Goal: Find specific page/section: Find specific page/section

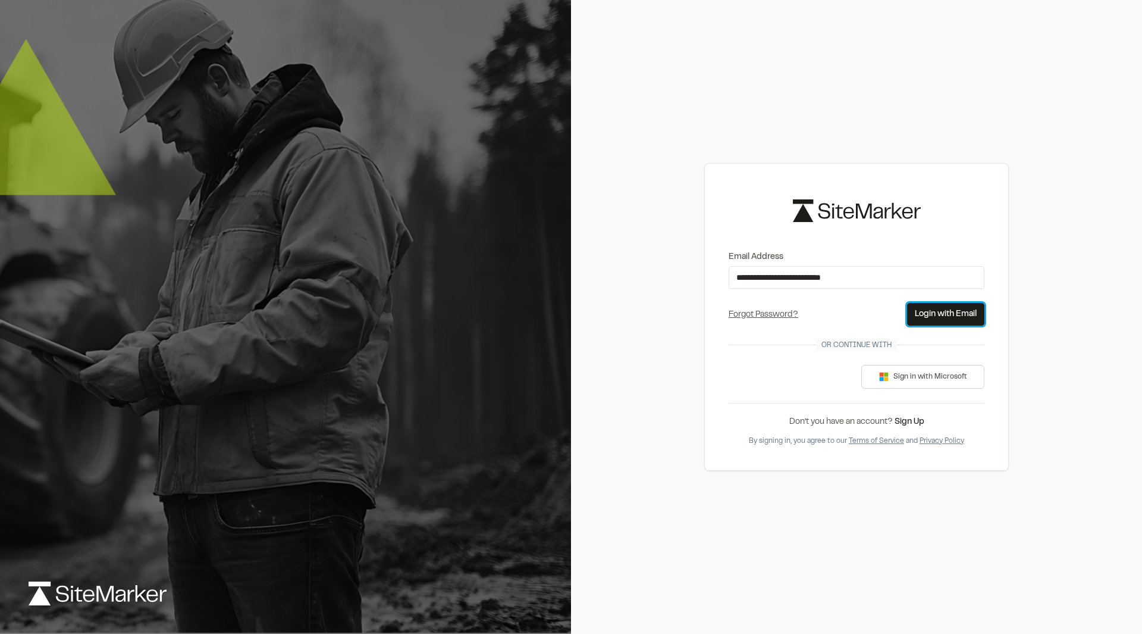
click at [956, 311] on button "Login with Email" at bounding box center [945, 314] width 77 height 23
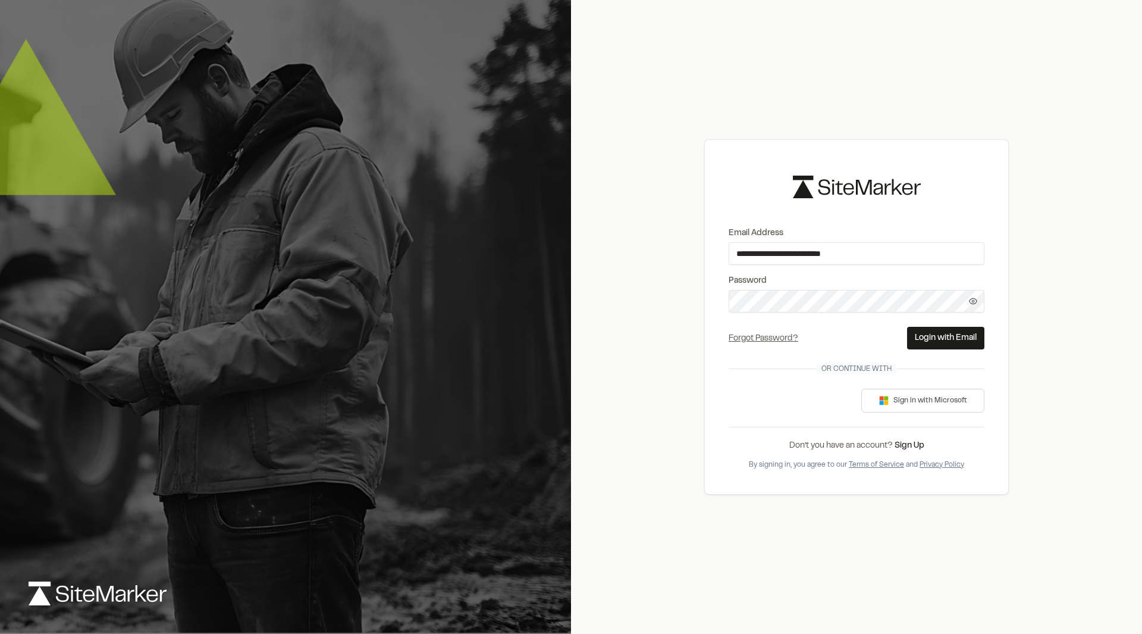
click at [926, 330] on button "Login with Email" at bounding box center [945, 338] width 77 height 23
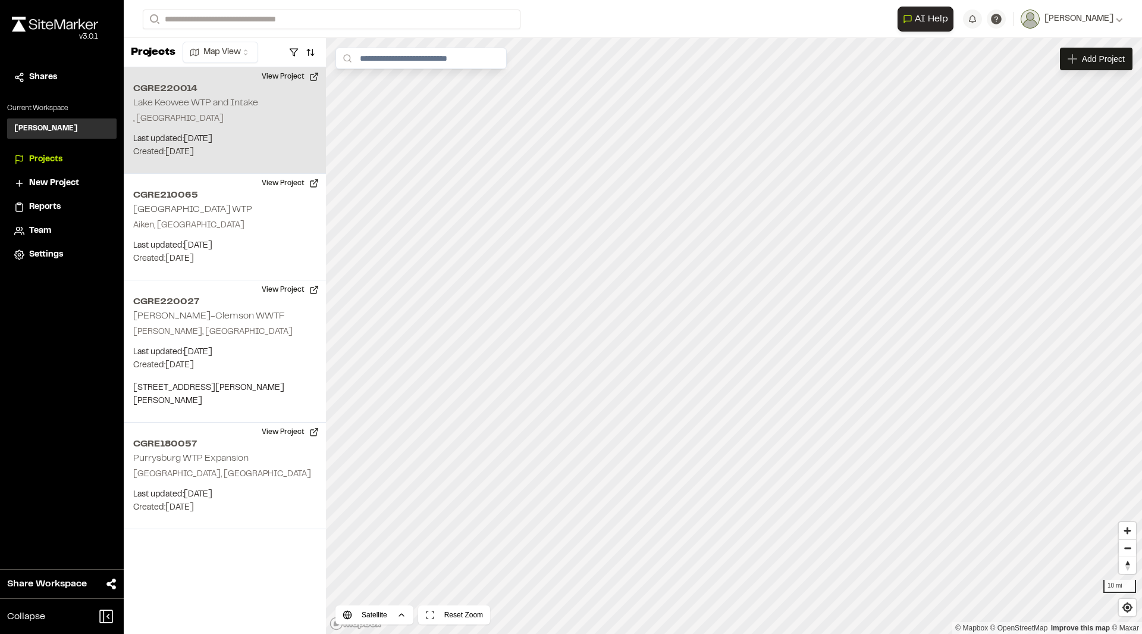
click at [213, 122] on p ", SC" at bounding box center [224, 118] width 183 height 13
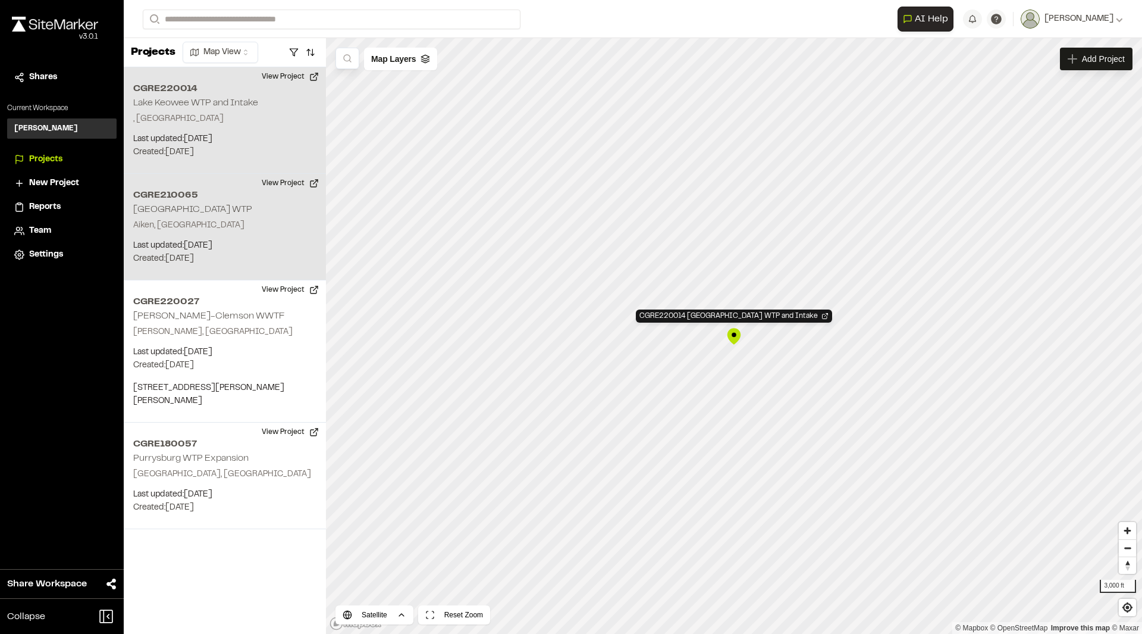
click at [193, 204] on div "CGRE210065 Shaws Creek WTP Aiken, SC Last updated: Jul 8, 2025 Budget: $ Create…" at bounding box center [225, 227] width 202 height 106
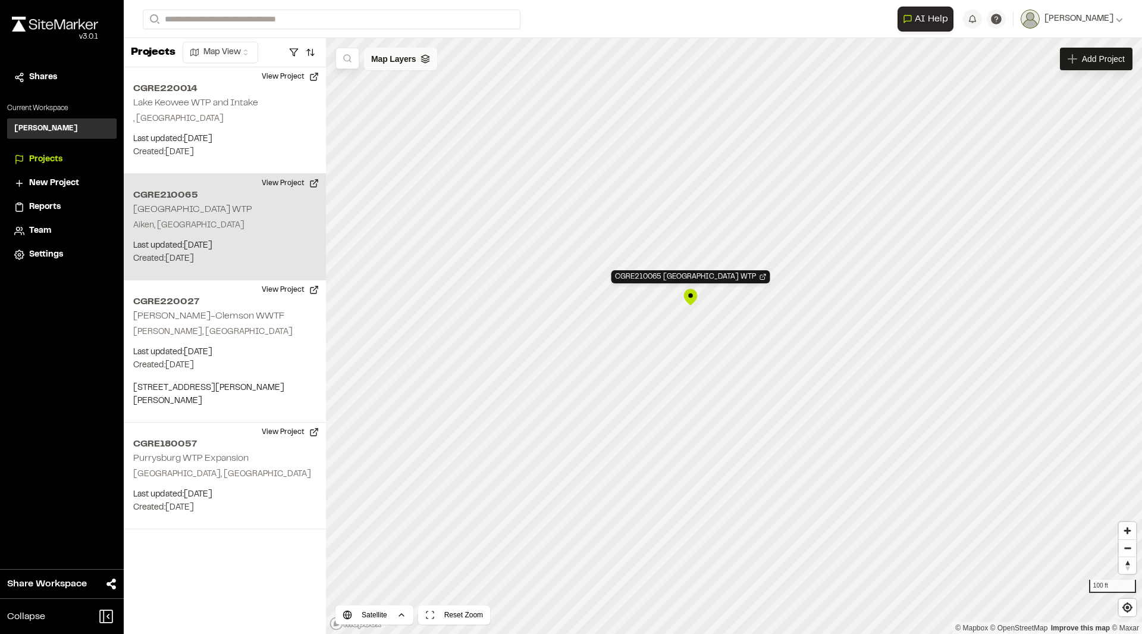
click at [413, 63] on span "Map Layers" at bounding box center [393, 58] width 45 height 13
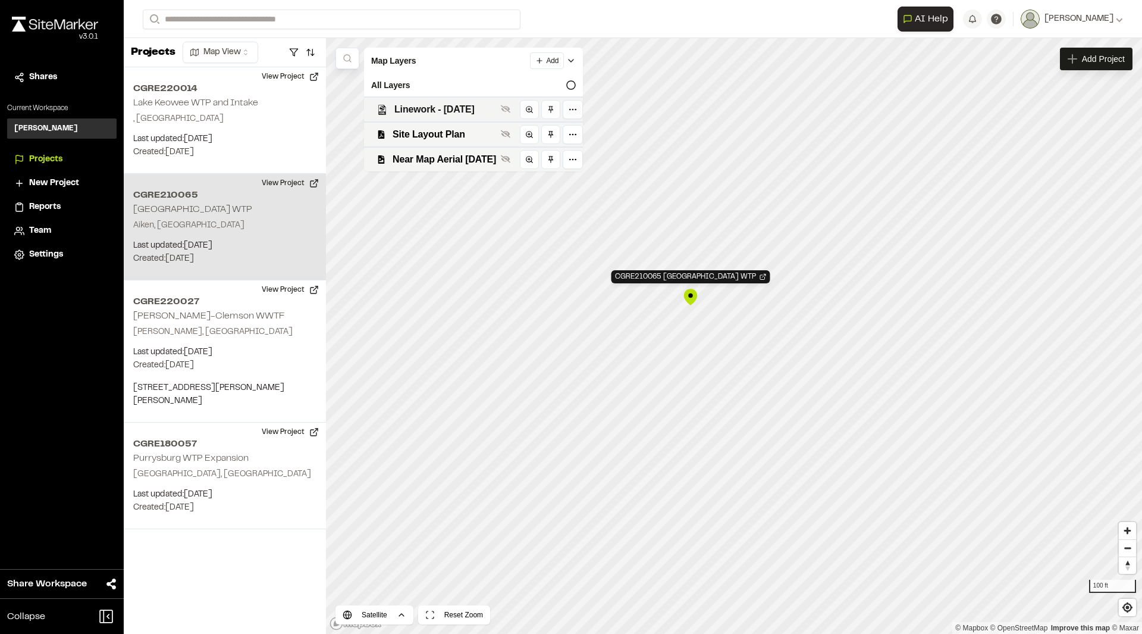
click at [488, 113] on span "Linework - 6.30.25" at bounding box center [445, 109] width 102 height 14
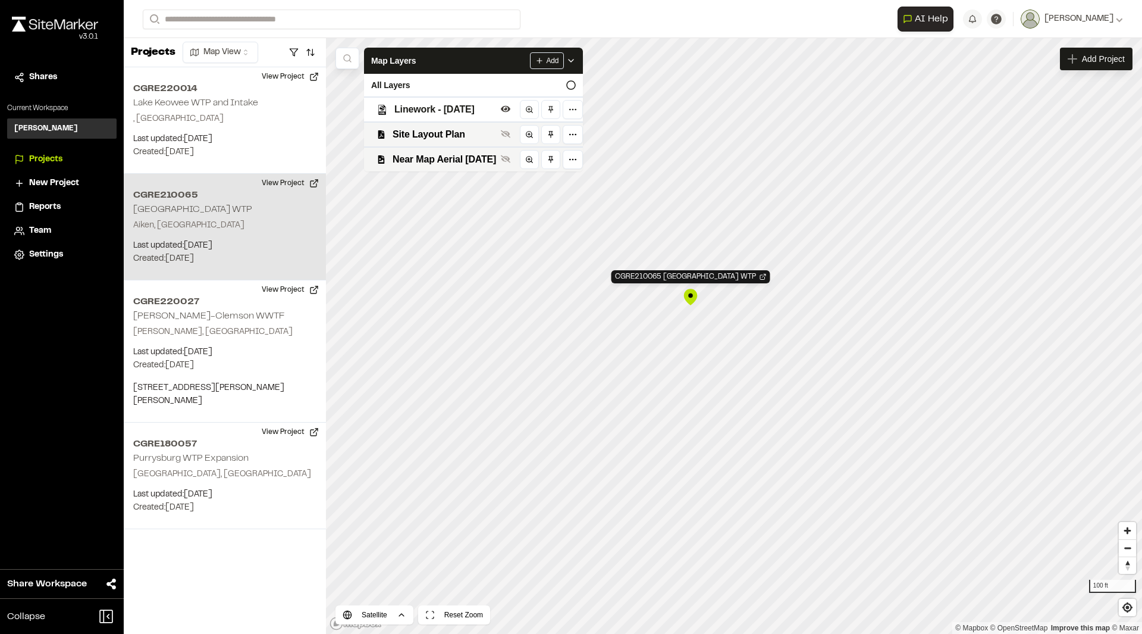
click at [485, 112] on span "Linework - 6.30.25" at bounding box center [445, 109] width 102 height 14
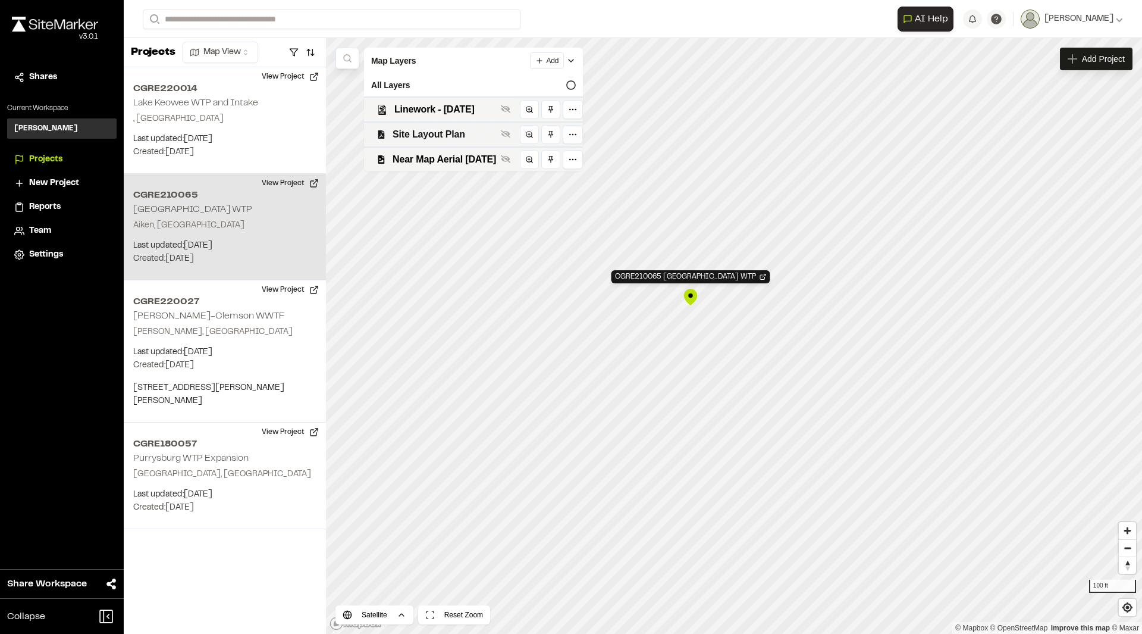
click at [453, 133] on span "Site Layout Plan" at bounding box center [445, 134] width 104 height 14
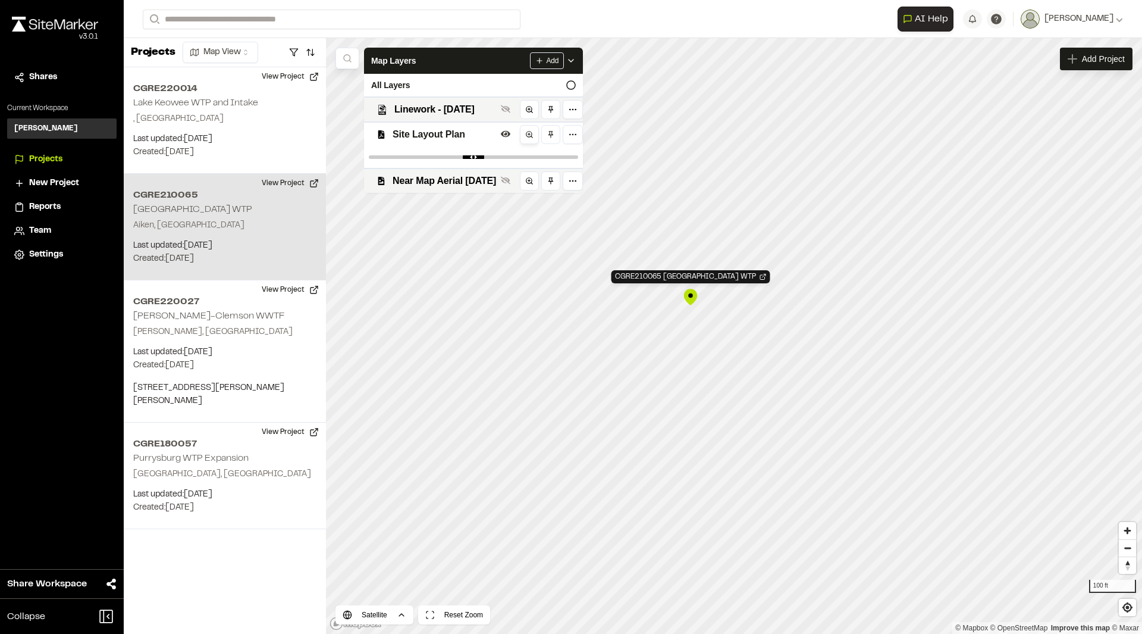
click at [534, 132] on icon at bounding box center [529, 134] width 8 height 8
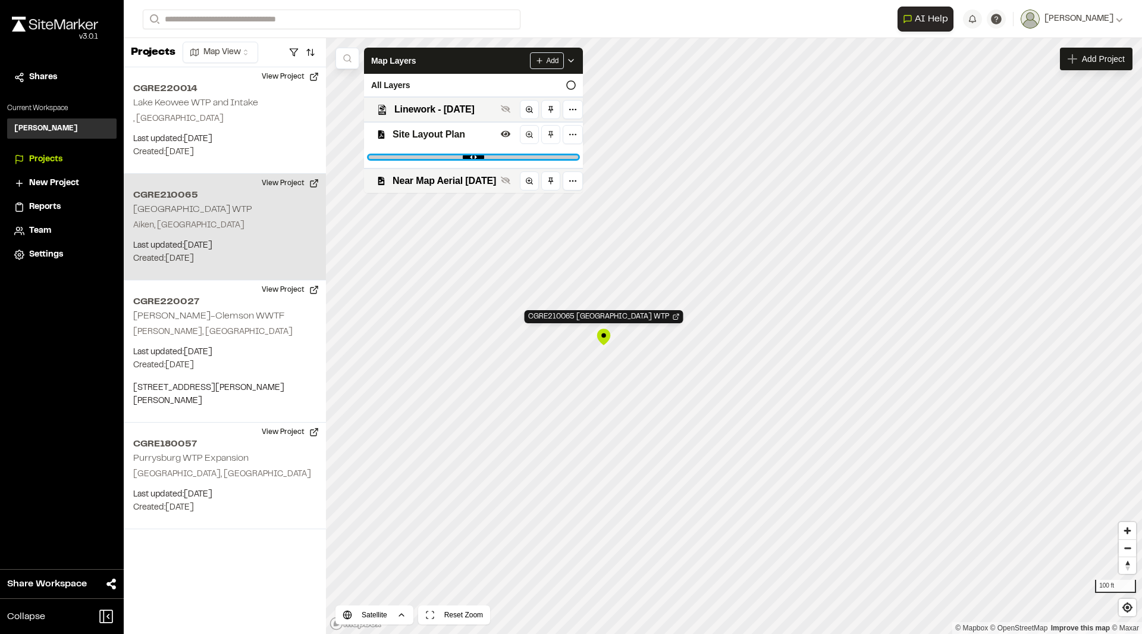
drag, startPoint x: 606, startPoint y: 155, endPoint x: 541, endPoint y: 157, distance: 64.3
type input "****"
click at [541, 157] on input "range" at bounding box center [473, 157] width 209 height 4
click at [425, 176] on span "Near Map Aerial January 3rd 2025" at bounding box center [445, 181] width 104 height 14
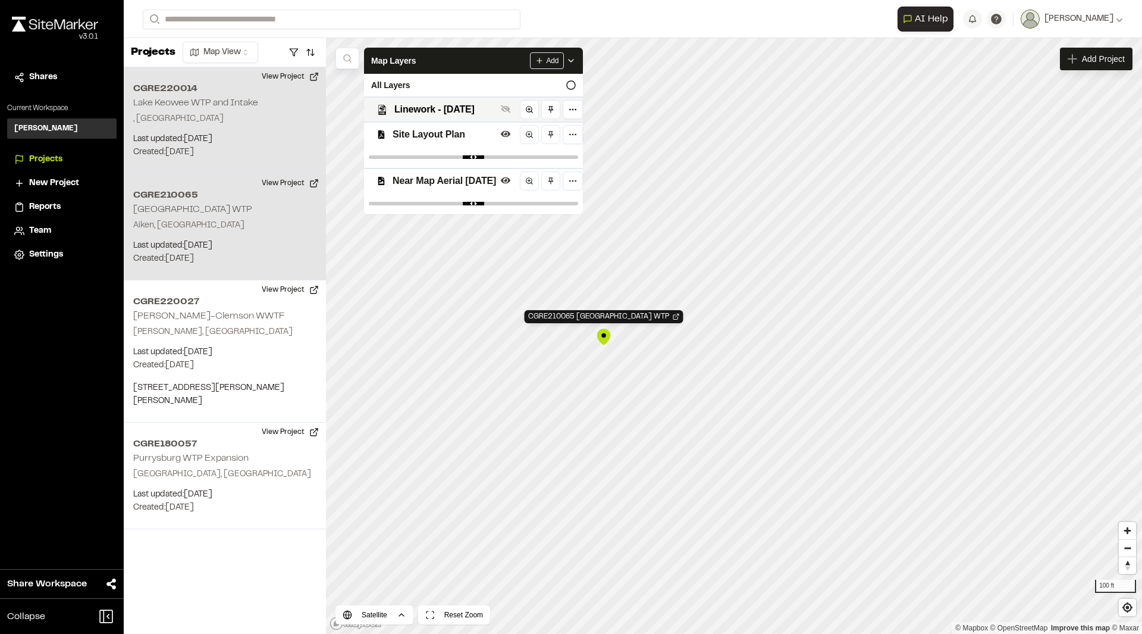
click at [184, 121] on p ", SC" at bounding box center [224, 118] width 183 height 13
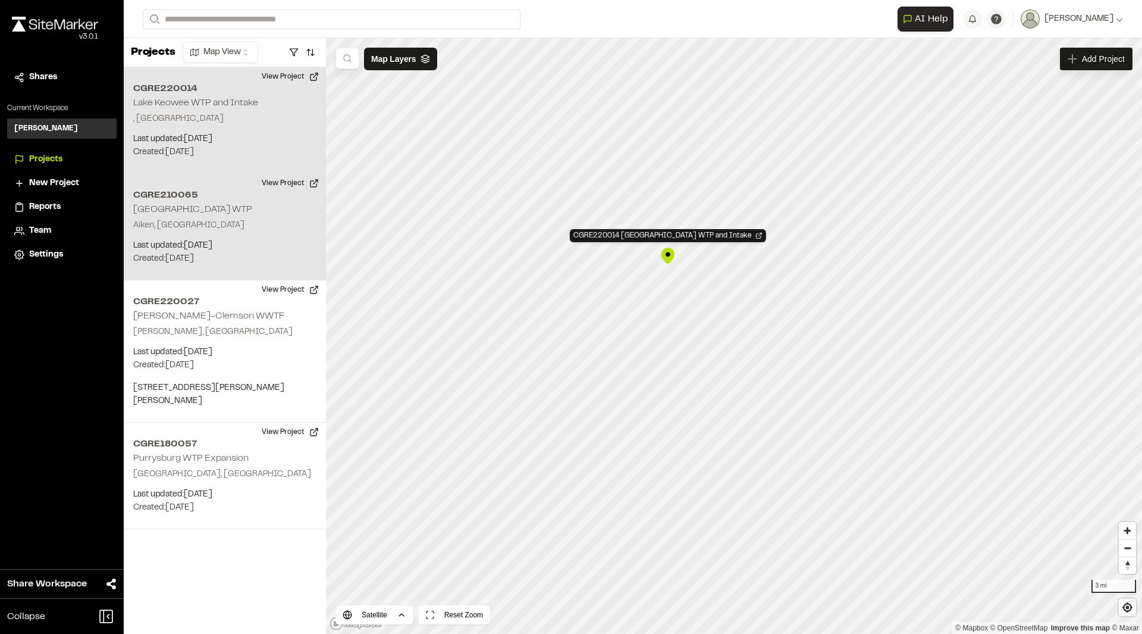
click at [186, 196] on h2 "CGRE210065" at bounding box center [224, 195] width 183 height 14
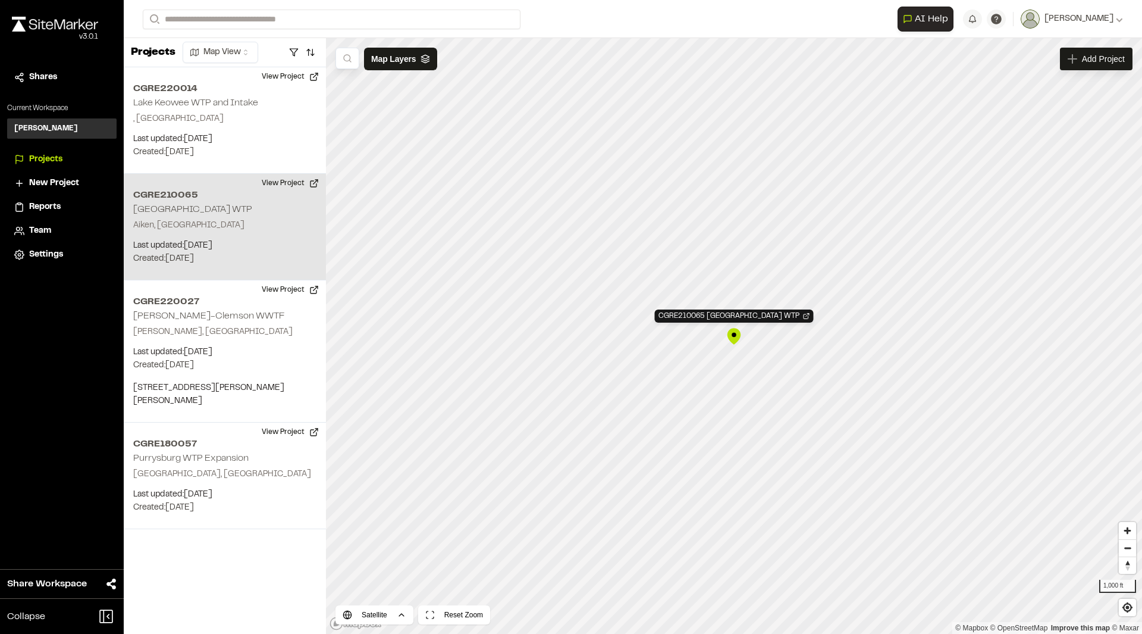
click at [45, 157] on span "Projects" at bounding box center [45, 159] width 33 height 13
click at [213, 224] on p "Aiken, SC" at bounding box center [224, 225] width 183 height 13
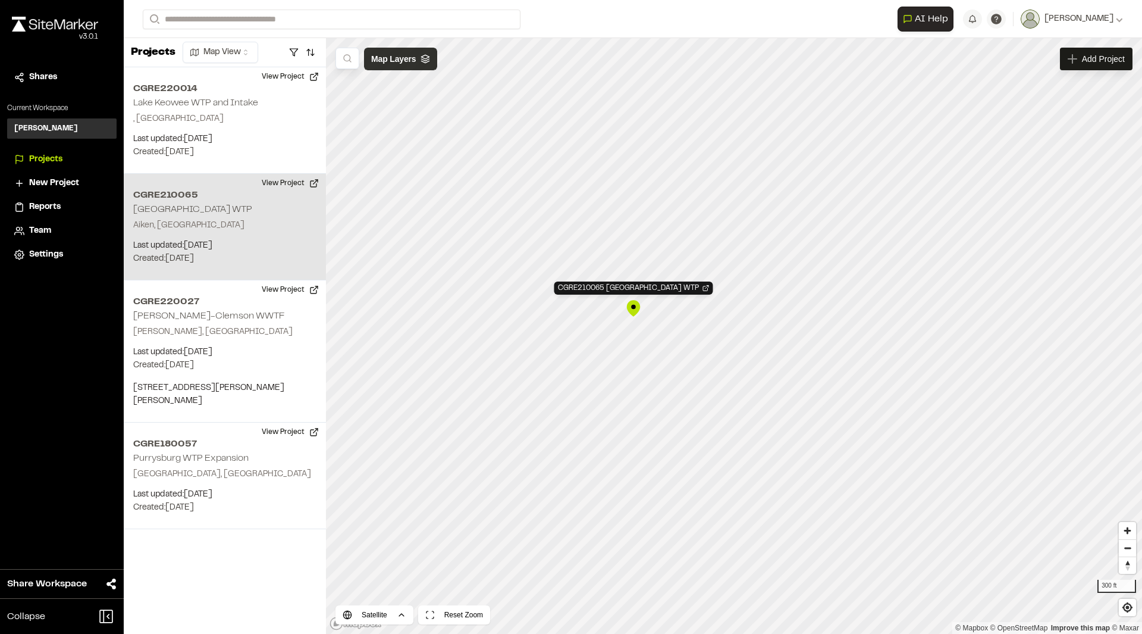
click at [422, 64] on div "Map Layers" at bounding box center [400, 59] width 73 height 23
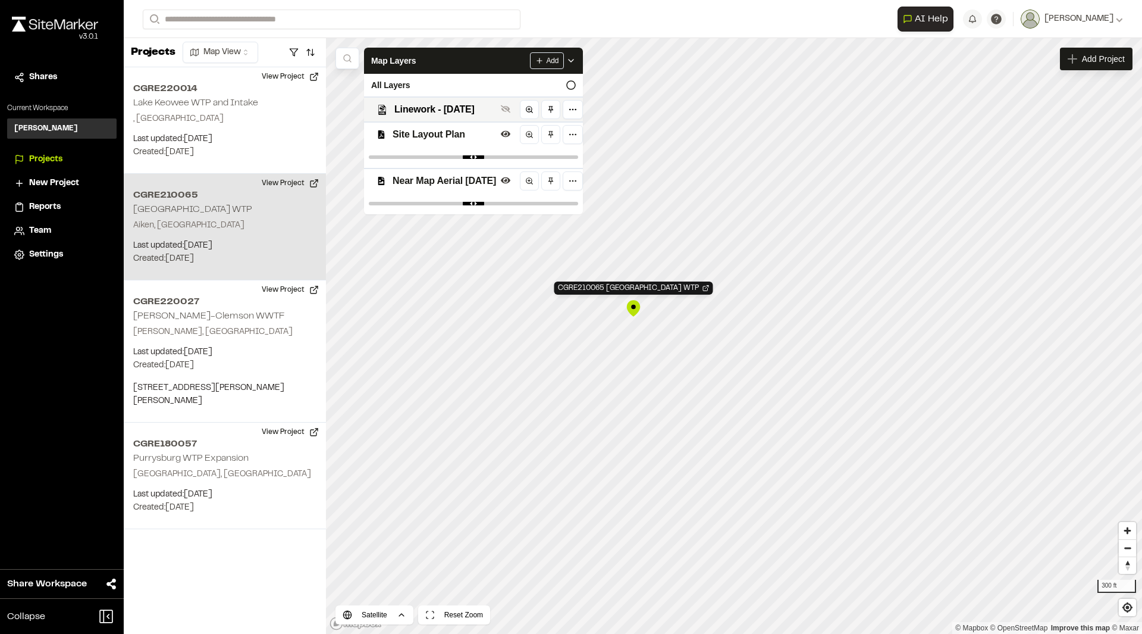
click at [482, 186] on span "Near Map Aerial January 3rd 2025" at bounding box center [445, 181] width 104 height 14
click at [491, 130] on span "Site Layout Plan" at bounding box center [445, 134] width 104 height 14
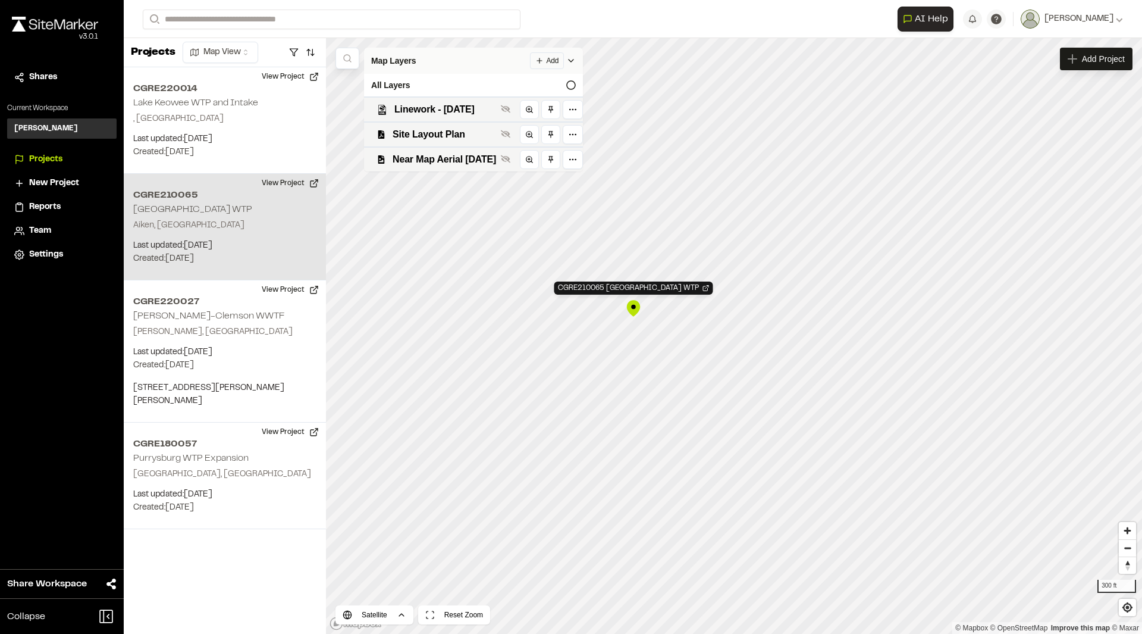
click at [576, 55] on div "Add" at bounding box center [553, 60] width 46 height 17
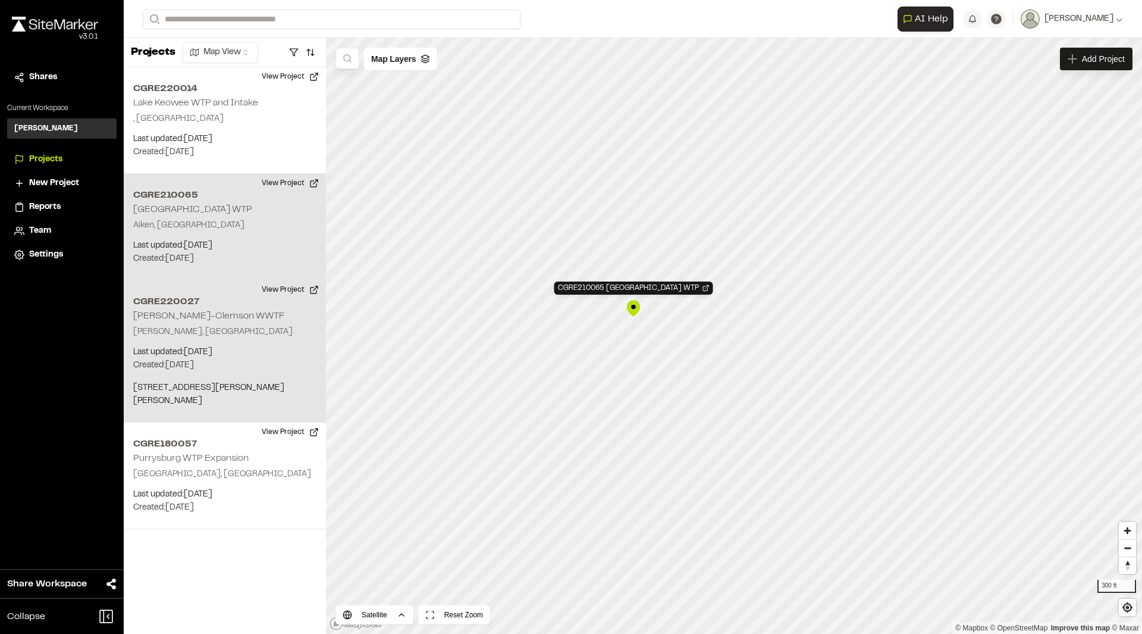
click at [185, 321] on div "CGRE220027 Pendleton-Clemson WWTF Pendleton, SC Last updated: Jul 30, 2025 Budg…" at bounding box center [225, 351] width 202 height 142
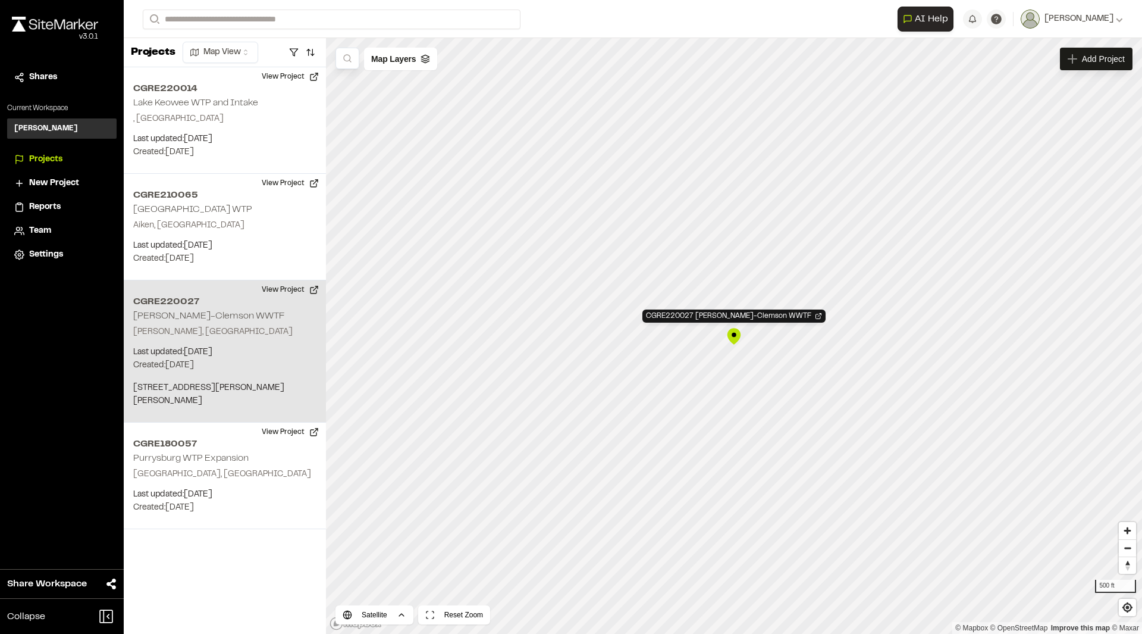
click at [247, 50] on html "**********" at bounding box center [571, 317] width 1142 height 634
click at [243, 50] on html "**********" at bounding box center [571, 317] width 1142 height 634
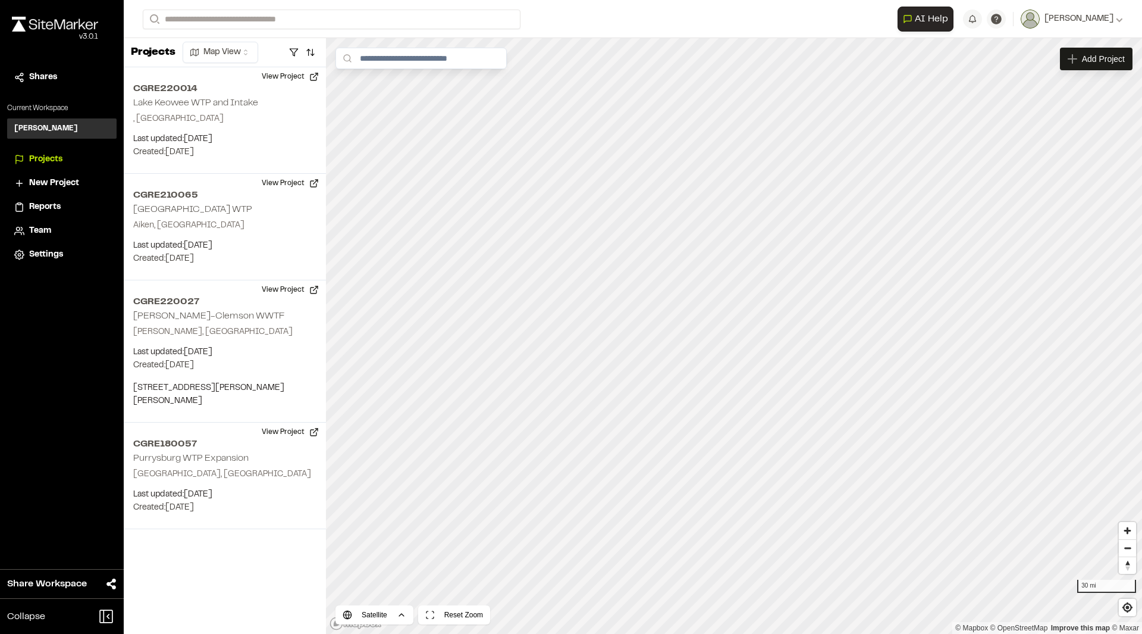
click at [214, 211] on div "CGRE210065 Shaws Creek WTP Aiken, SC Last updated: Jul 8, 2025 Budget: $ Create…" at bounding box center [225, 227] width 202 height 106
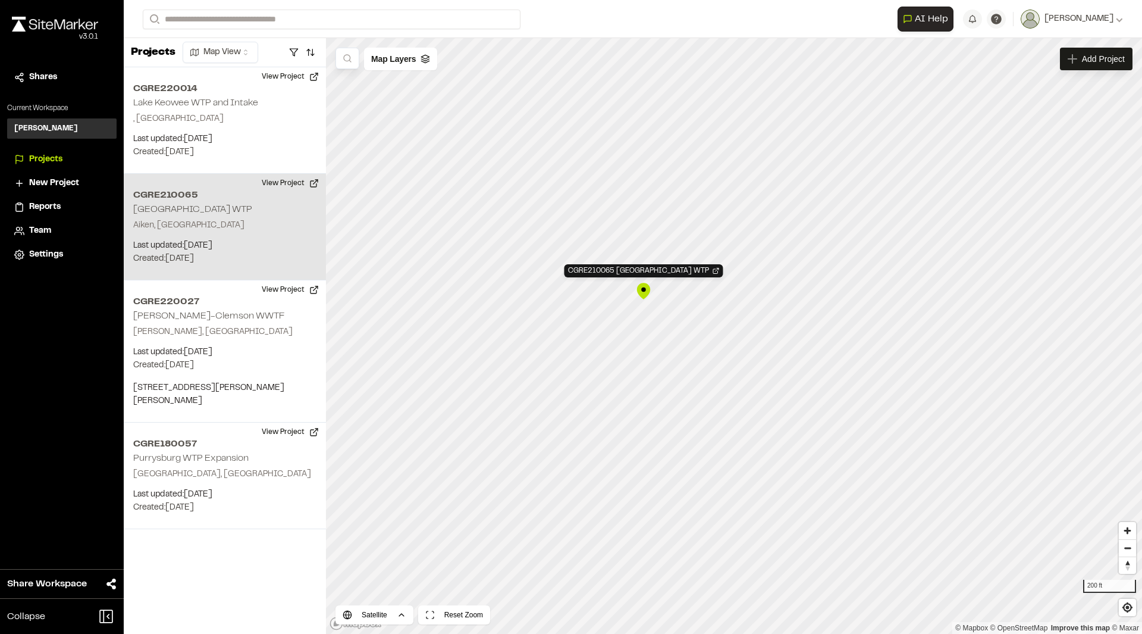
click at [262, 206] on div "CGRE210065 Shaws Creek WTP Aiken, SC Last updated: Jul 8, 2025 Budget: $ Create…" at bounding box center [225, 227] width 202 height 106
click at [302, 185] on button "View Project" at bounding box center [290, 183] width 71 height 19
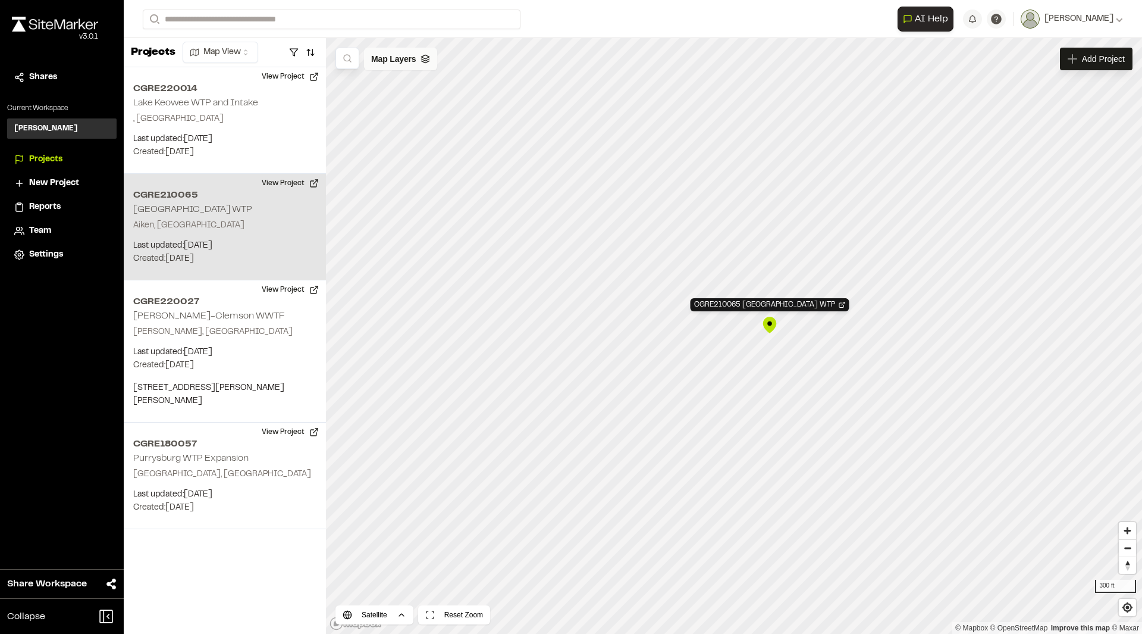
click at [413, 59] on span "Map Layers" at bounding box center [393, 58] width 45 height 13
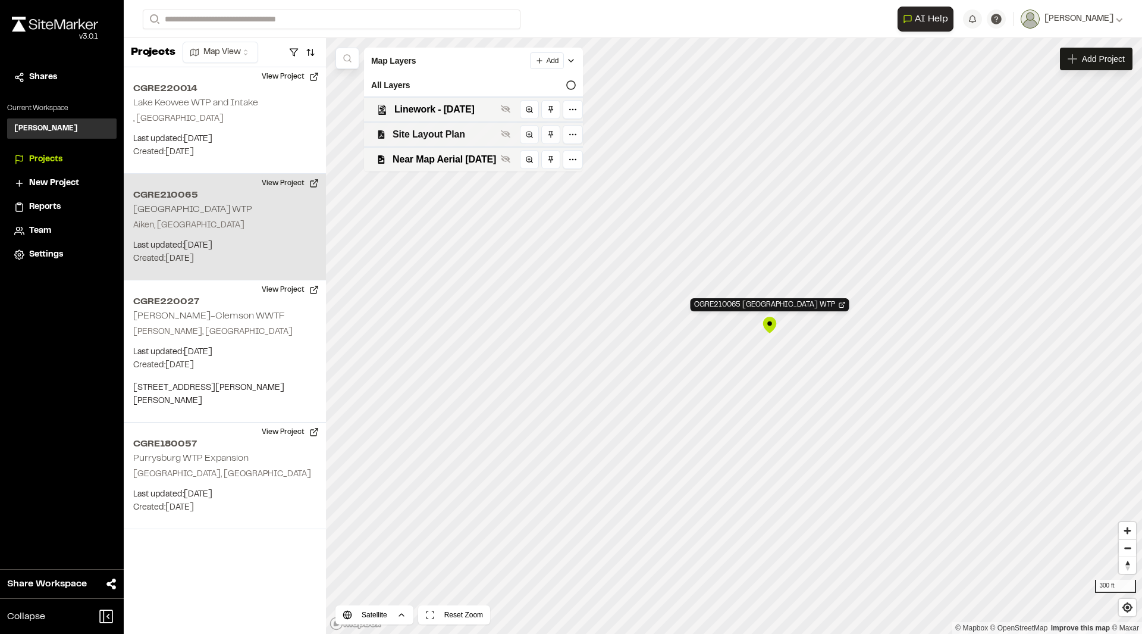
drag, startPoint x: 440, startPoint y: 110, endPoint x: 463, endPoint y: 123, distance: 26.4
click at [440, 110] on span "Linework - 6.30.25" at bounding box center [445, 109] width 102 height 14
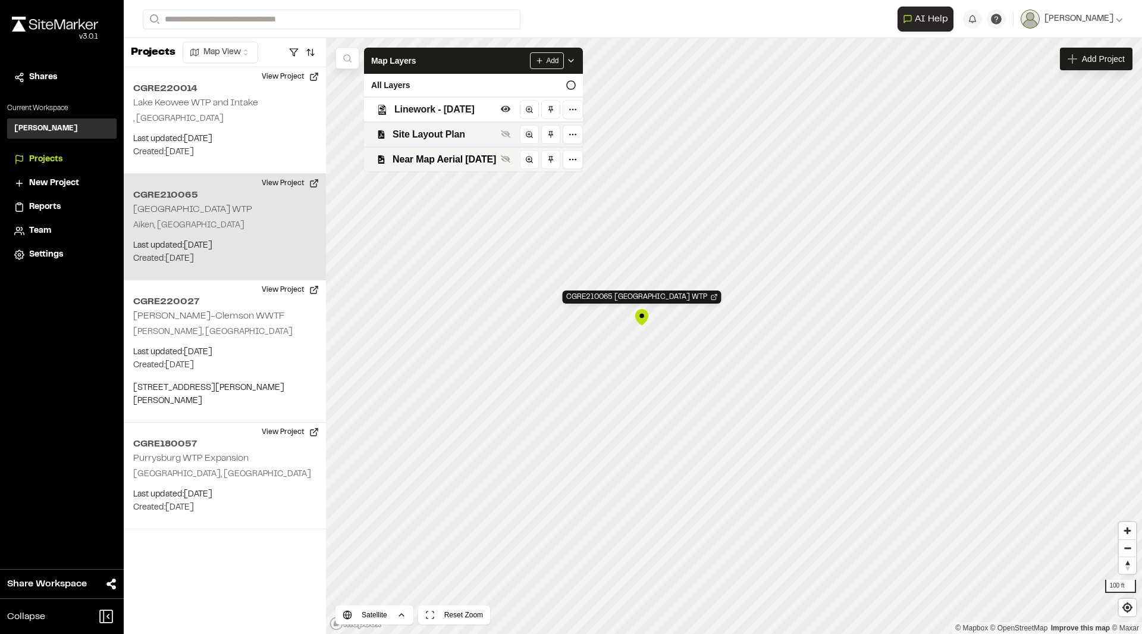
click at [448, 136] on span "Site Layout Plan" at bounding box center [445, 134] width 104 height 14
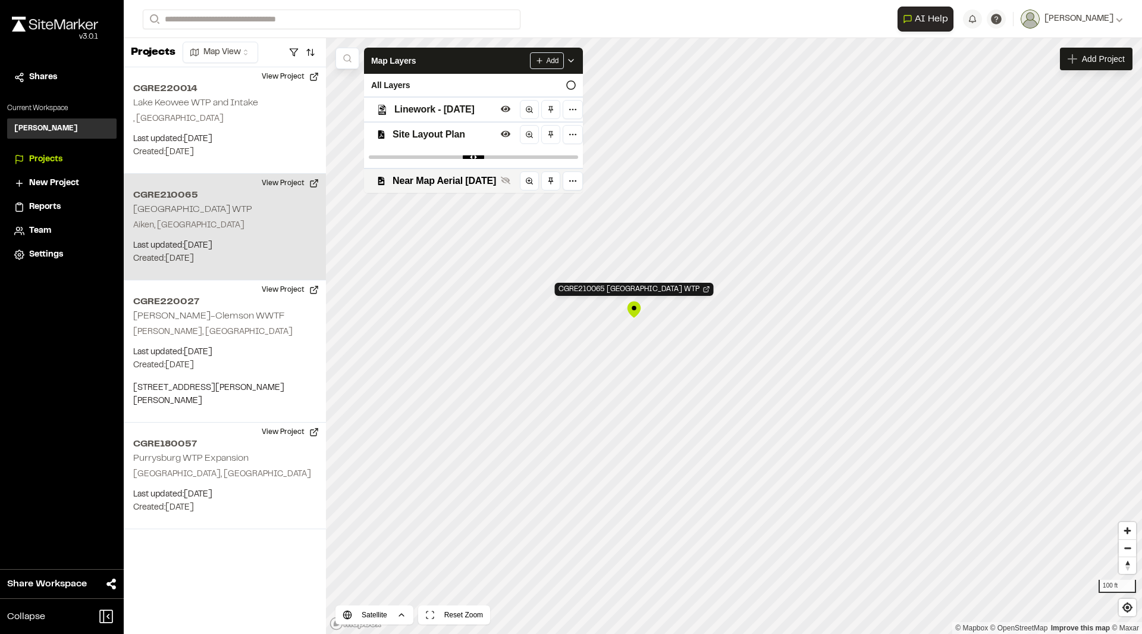
click at [583, 154] on div at bounding box center [473, 156] width 219 height 21
drag, startPoint x: 610, startPoint y: 154, endPoint x: 560, endPoint y: 158, distance: 49.5
click at [560, 158] on div at bounding box center [473, 156] width 219 height 21
drag, startPoint x: 616, startPoint y: 158, endPoint x: 469, endPoint y: 158, distance: 146.4
type input "****"
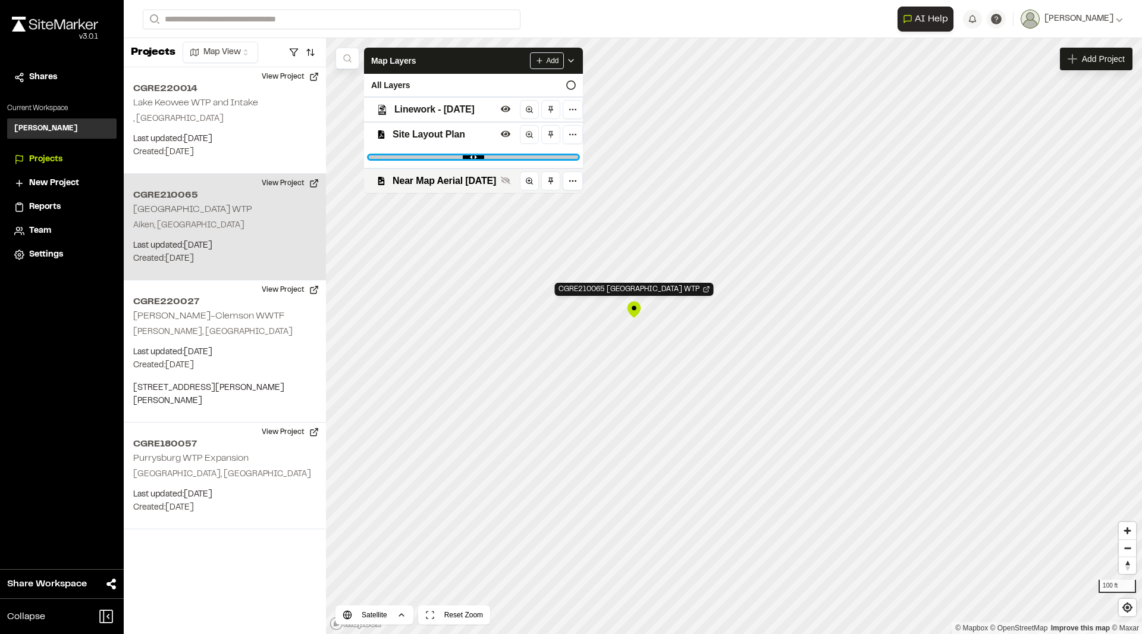
click at [469, 158] on input "range" at bounding box center [473, 157] width 209 height 4
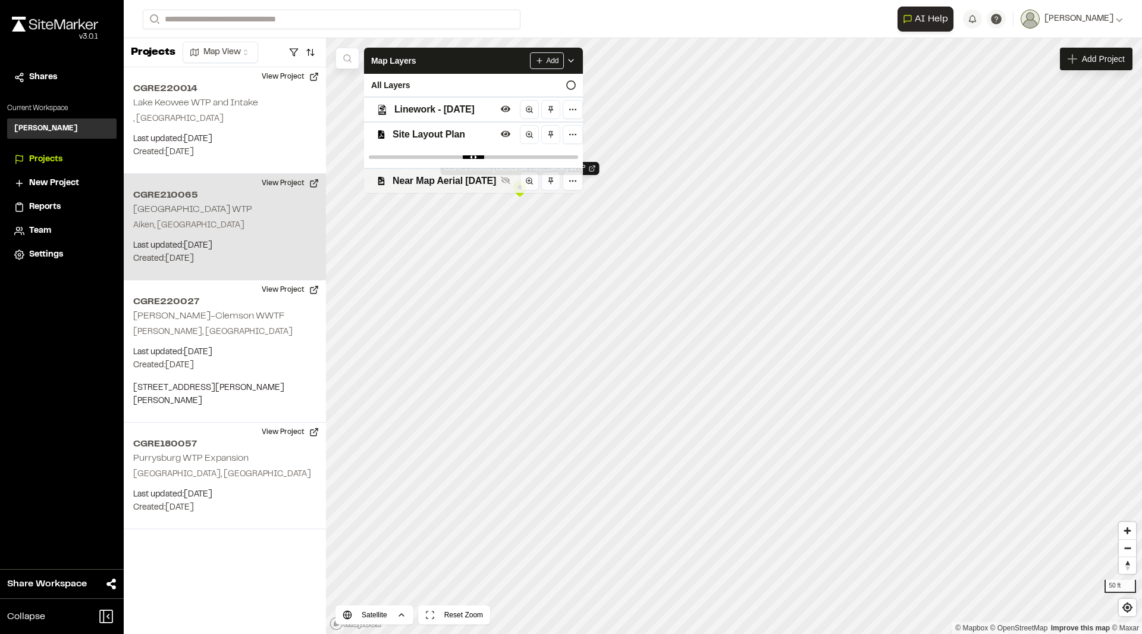
click at [490, 189] on div "Near Map Aerial January 3rd 2025" at bounding box center [469, 180] width 228 height 25
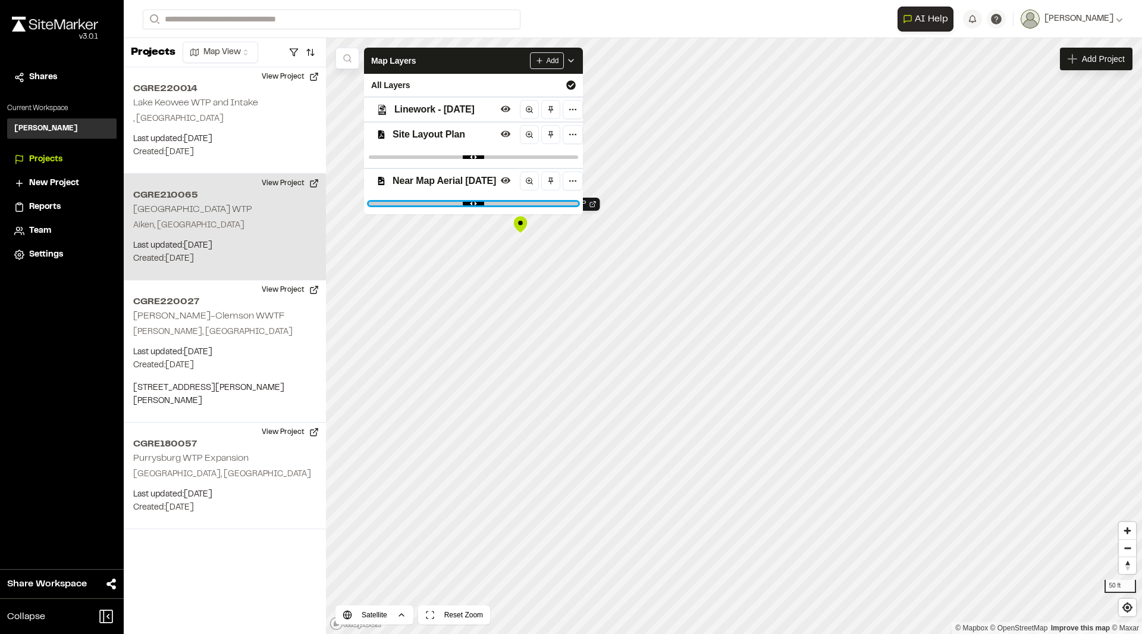
drag, startPoint x: 607, startPoint y: 202, endPoint x: 554, endPoint y: 203, distance: 53.0
click at [554, 203] on input "range" at bounding box center [473, 204] width 209 height 4
drag, startPoint x: 553, startPoint y: 201, endPoint x: 627, endPoint y: 203, distance: 73.8
click at [583, 203] on div at bounding box center [473, 203] width 219 height 21
click at [583, 205] on div at bounding box center [473, 203] width 219 height 21
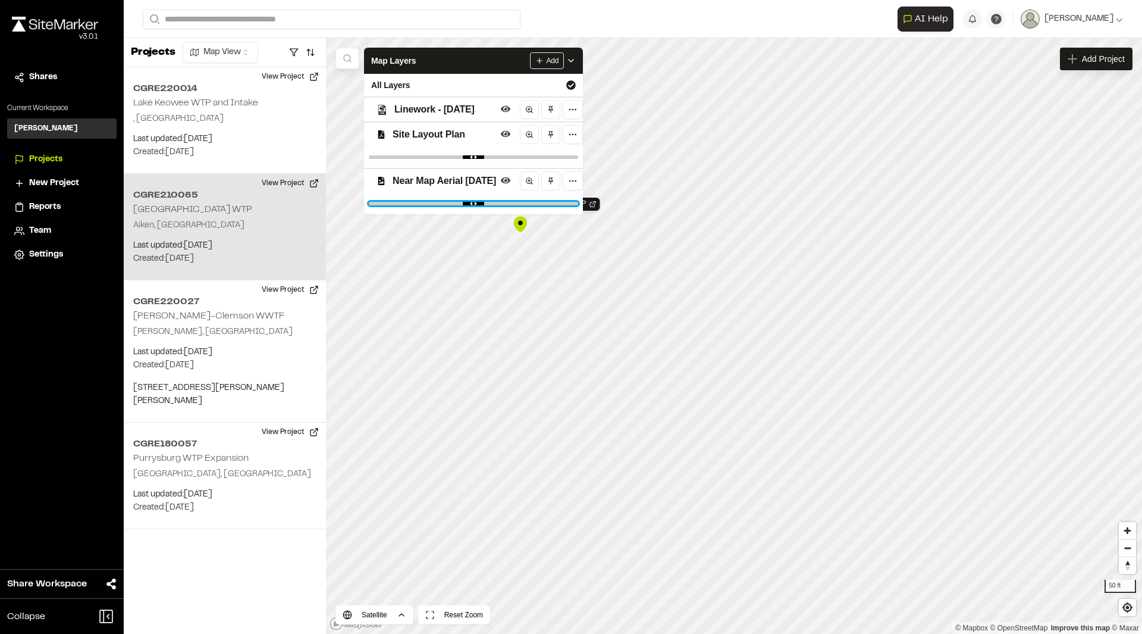
drag, startPoint x: 557, startPoint y: 202, endPoint x: 638, endPoint y: 208, distance: 81.2
type input "*"
click at [578, 205] on input "range" at bounding box center [473, 204] width 209 height 4
click at [457, 130] on span "Site Layout Plan" at bounding box center [445, 134] width 104 height 14
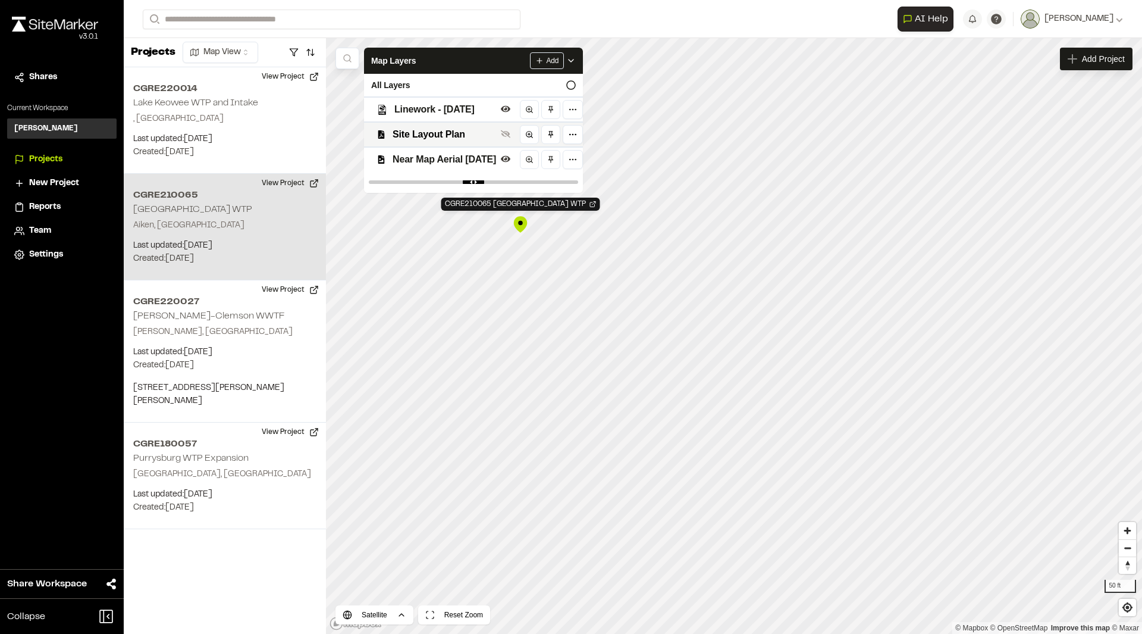
click at [449, 101] on div "Linework - 6.30.25" at bounding box center [469, 108] width 228 height 25
